Goal: Use online tool/utility: Utilize a website feature to perform a specific function

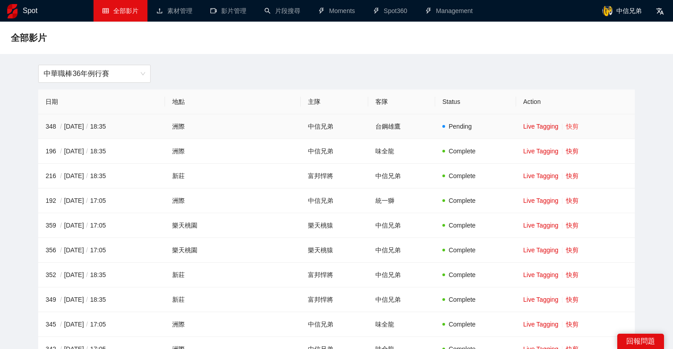
click at [566, 124] on link "快剪" at bounding box center [572, 126] width 13 height 7
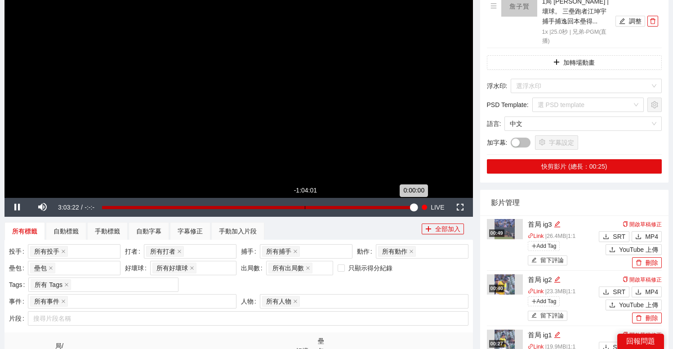
scroll to position [97, 0]
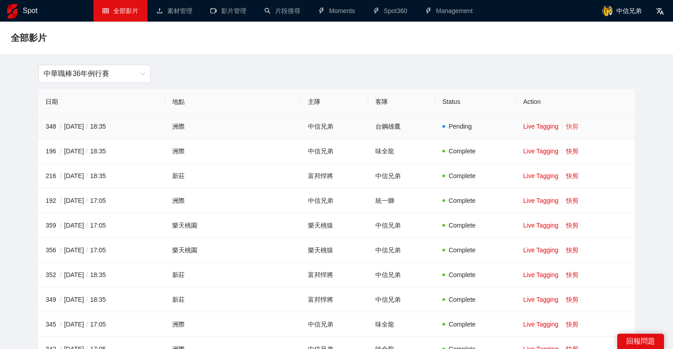
click at [566, 127] on link "快剪" at bounding box center [572, 126] width 13 height 7
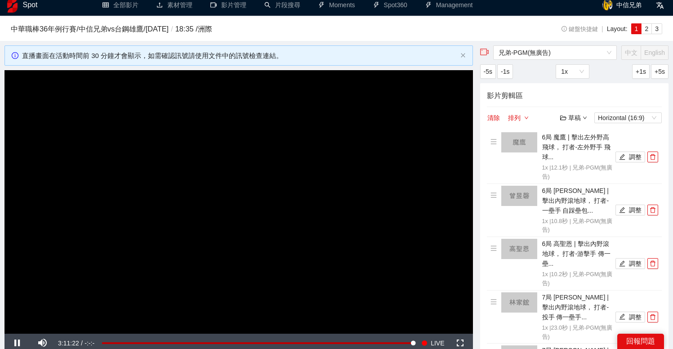
scroll to position [17, 0]
